Goal: Task Accomplishment & Management: Manage account settings

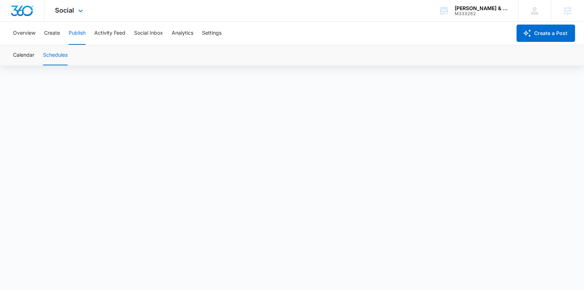
click at [85, 12] on div "Social Apps Reputation Forms CRM Email Social Content Ads Intelligence Files Br…" at bounding box center [69, 10] width 51 height 21
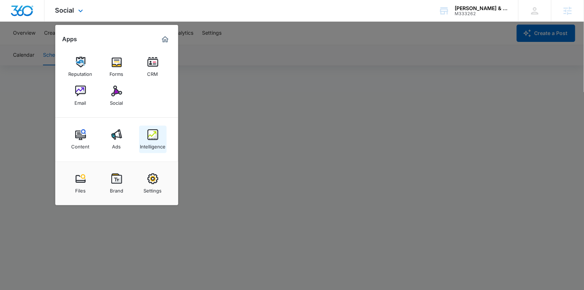
click at [151, 134] on img at bounding box center [152, 134] width 11 height 11
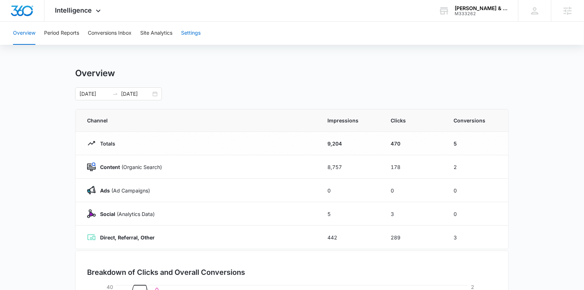
click at [192, 38] on button "Settings" at bounding box center [191, 33] width 20 height 23
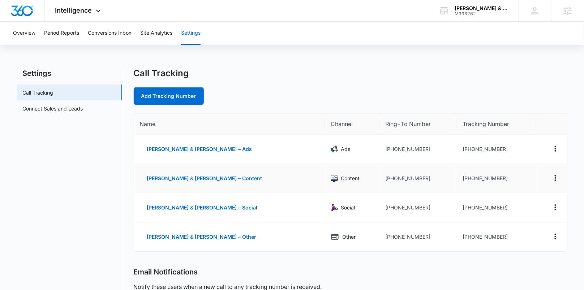
click at [395, 181] on td "+17184582312" at bounding box center [418, 178] width 77 height 29
click at [382, 179] on td "+17184582312" at bounding box center [418, 178] width 77 height 29
drag, startPoint x: 368, startPoint y: 178, endPoint x: 419, endPoint y: 175, distance: 50.7
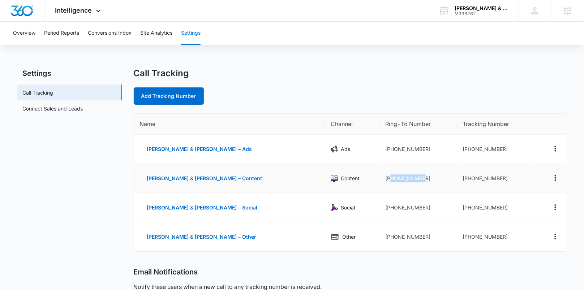
click at [419, 175] on td "+17184582312" at bounding box center [418, 178] width 77 height 29
copy td "7184582312"
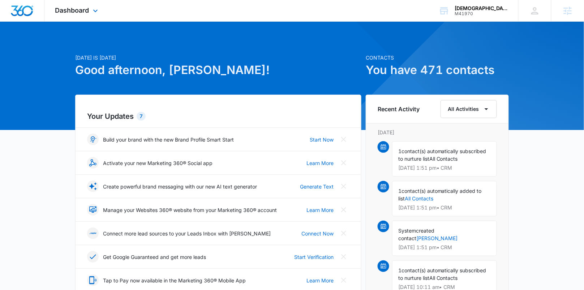
click at [89, 9] on div "Dashboard Apps Reputation Websites Forms CRM Email Social Shop Content Ads Inte…" at bounding box center [77, 10] width 66 height 21
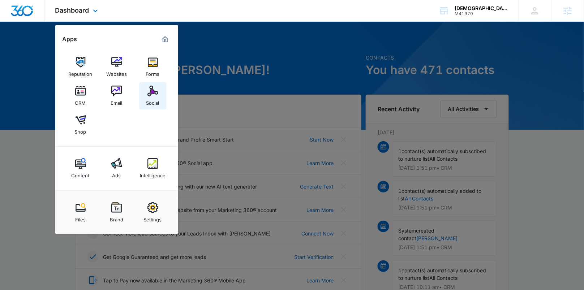
click at [156, 98] on div "Social" at bounding box center [152, 100] width 13 height 9
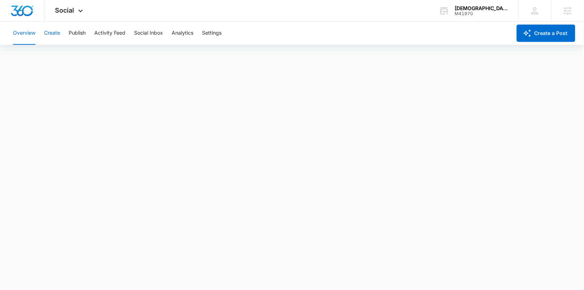
click at [60, 35] on button "Create" at bounding box center [52, 33] width 16 height 23
click at [69, 53] on button "Approvals" at bounding box center [71, 55] width 24 height 20
